Goal: Task Accomplishment & Management: Manage account settings

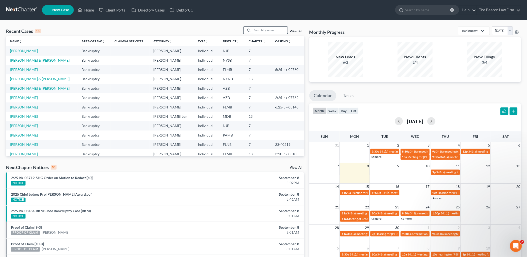
click at [256, 29] on input "search" at bounding box center [270, 30] width 35 height 7
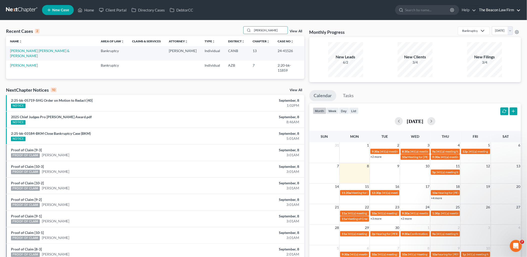
type input "[PERSON_NAME]"
click at [494, 11] on link "The Beacon Law Firm" at bounding box center [499, 10] width 44 height 9
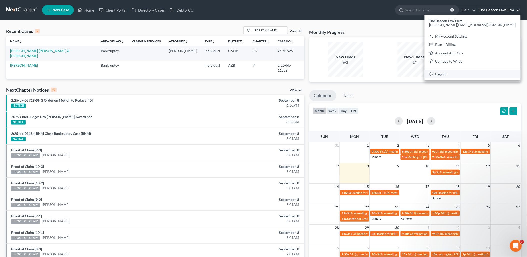
click at [483, 71] on link "Log out" at bounding box center [473, 74] width 96 height 9
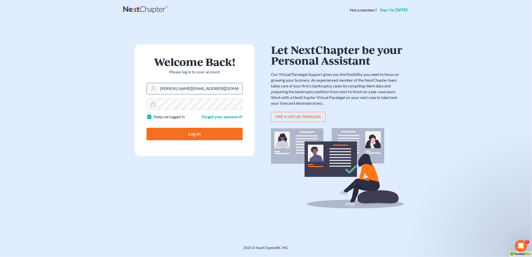
click at [206, 86] on input "[PERSON_NAME][EMAIL_ADDRESS][DOMAIN_NAME]" at bounding box center [200, 88] width 84 height 11
type input "[EMAIL_ADDRESS][DOMAIN_NAME]"
click at [197, 137] on input "Log In" at bounding box center [194, 134] width 96 height 13
type input "Thinking..."
